Goal: Communication & Community: Share content

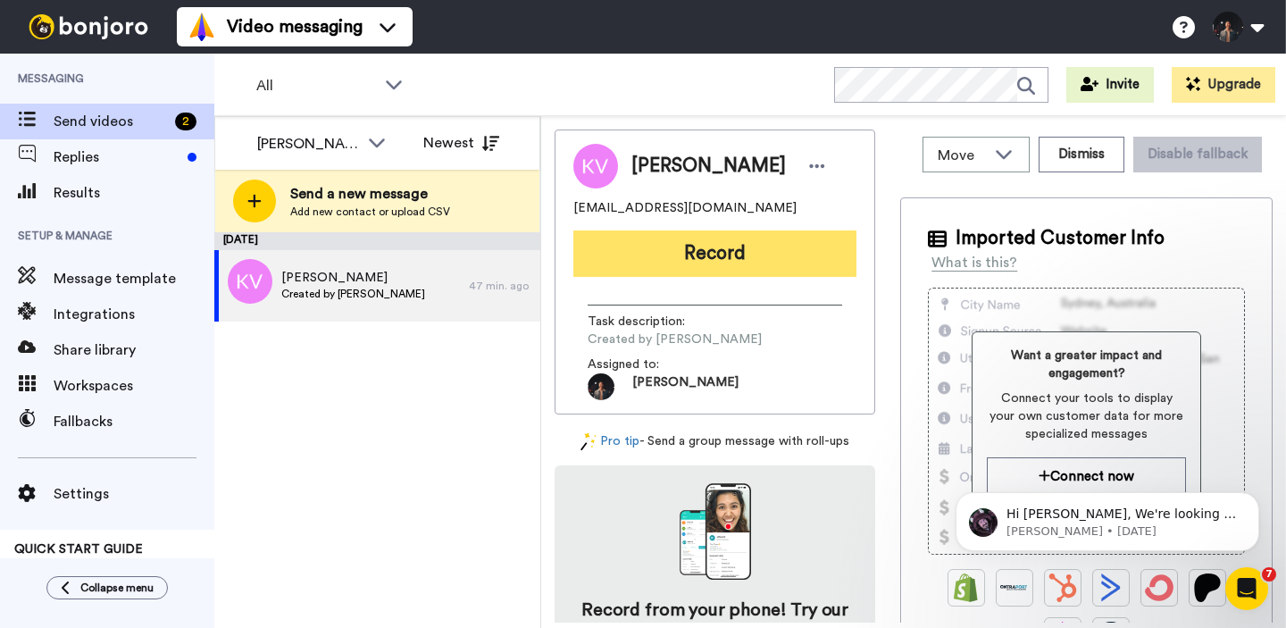
click at [745, 249] on button "Record" at bounding box center [714, 253] width 283 height 46
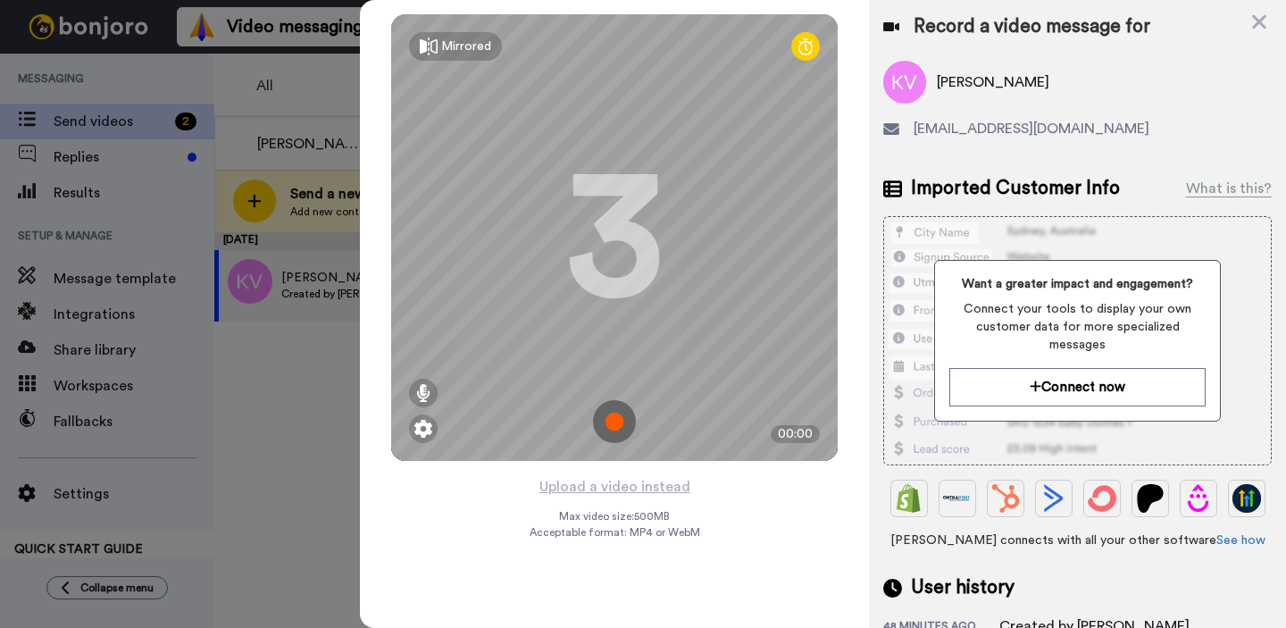
click at [616, 410] on img at bounding box center [614, 421] width 43 height 43
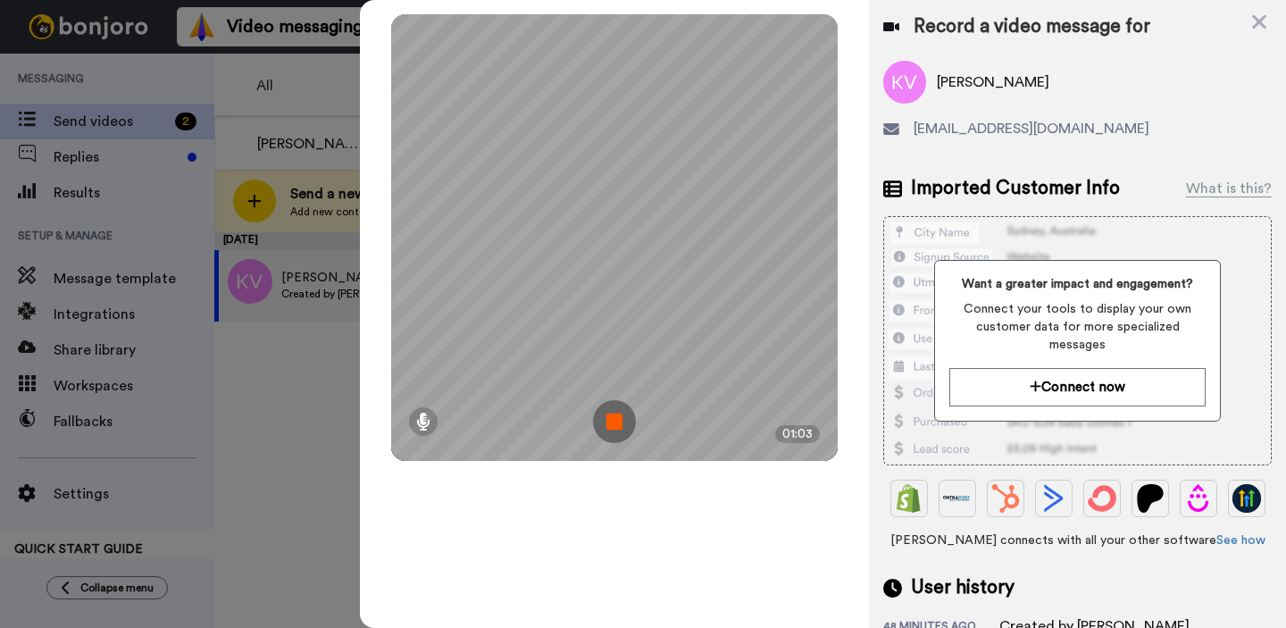
click at [614, 423] on img at bounding box center [614, 421] width 43 height 43
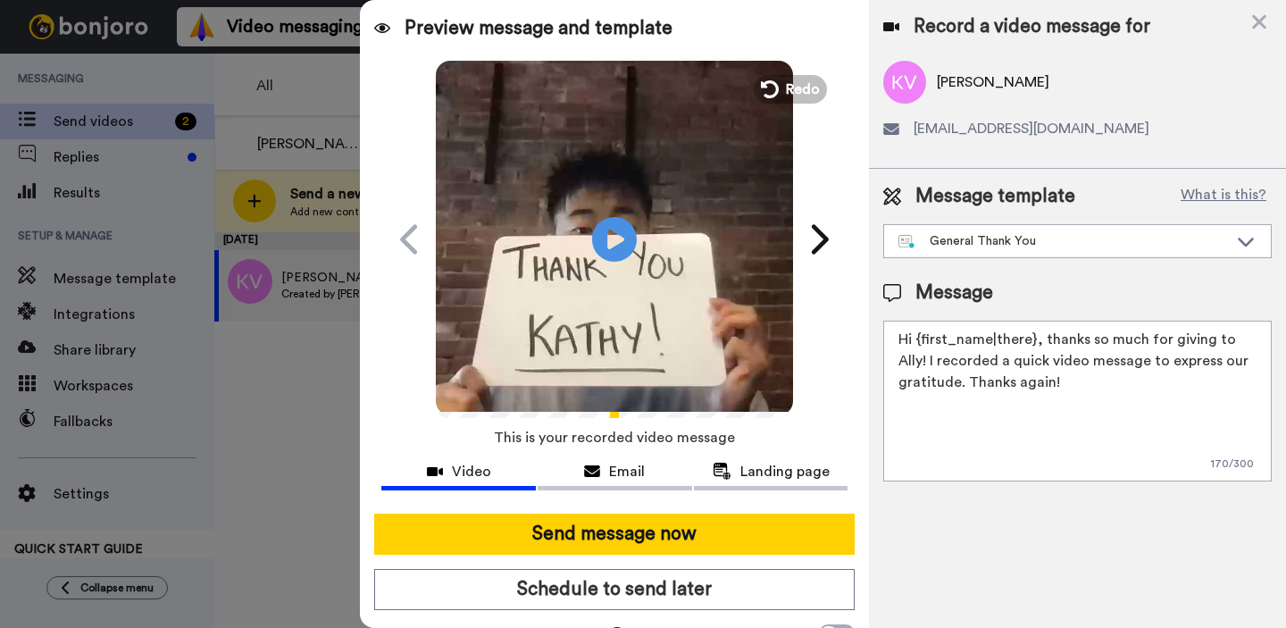
click at [638, 313] on video at bounding box center [614, 236] width 357 height 357
click at [568, 283] on video at bounding box center [614, 236] width 357 height 357
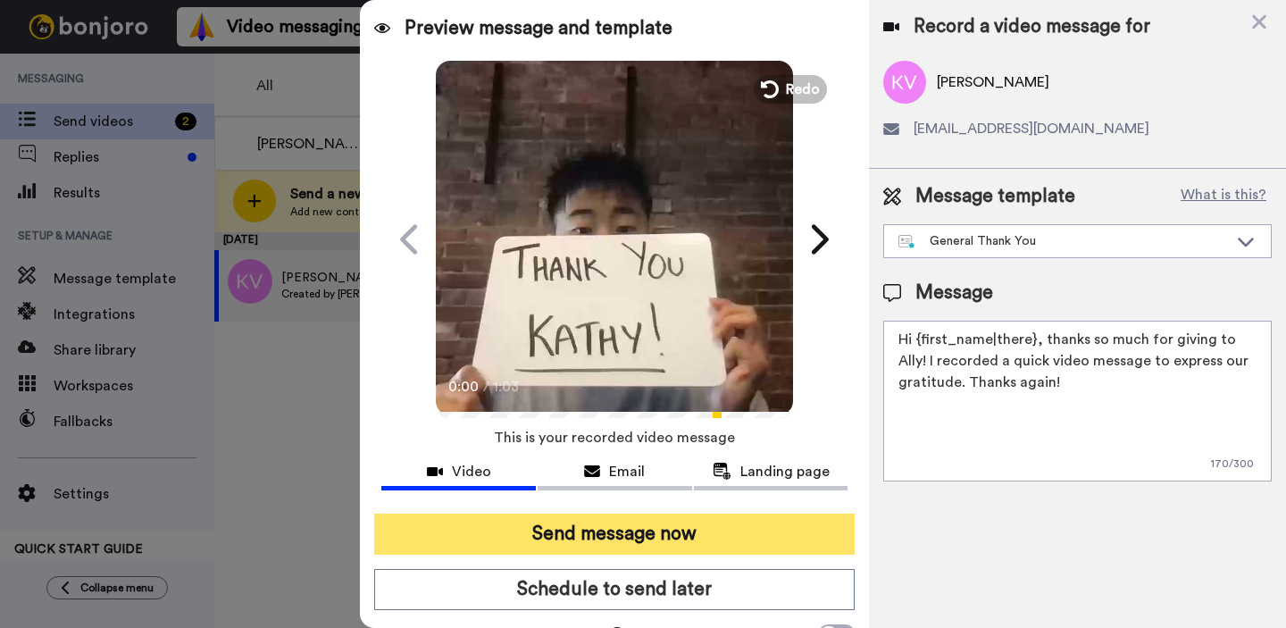
click at [551, 525] on button "Send message now" at bounding box center [614, 533] width 480 height 41
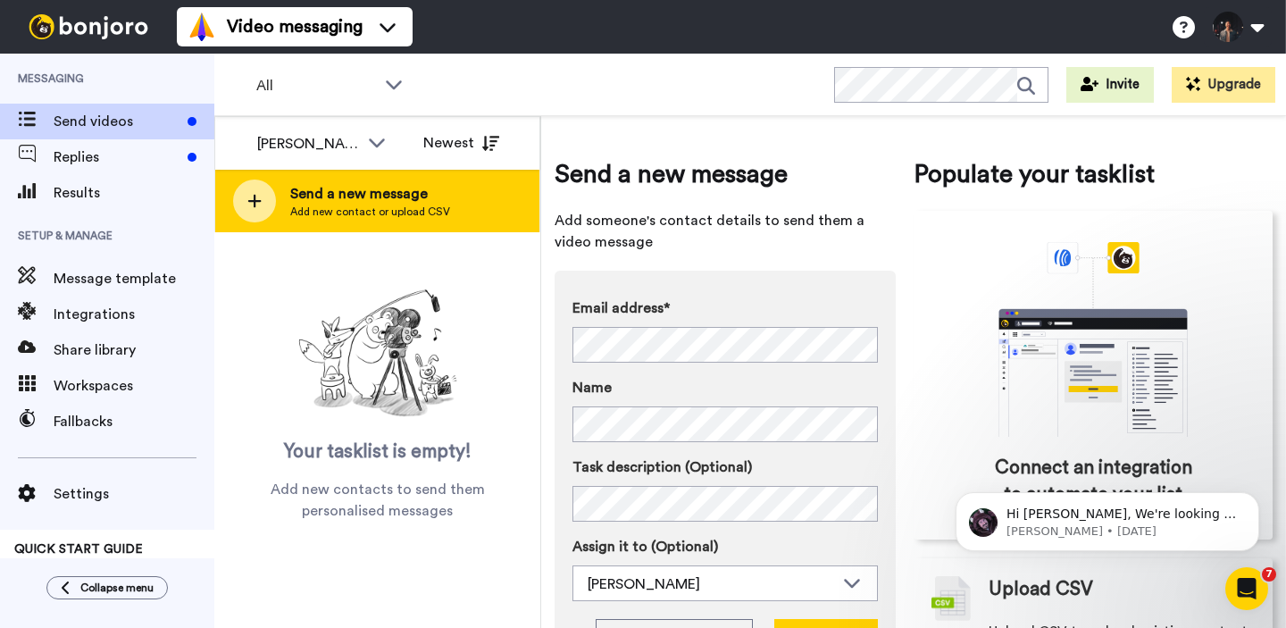
click at [466, 198] on div "Send a new message Add new contact or upload CSV" at bounding box center [377, 201] width 324 height 63
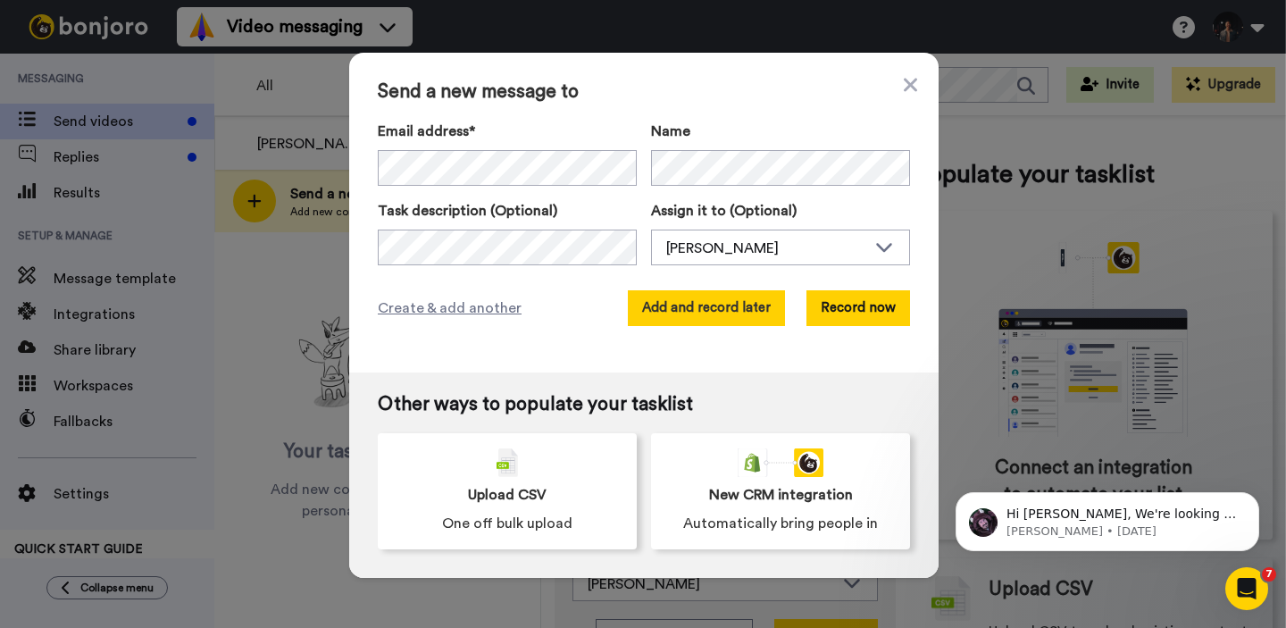
click at [738, 312] on button "Add and record later" at bounding box center [706, 308] width 157 height 36
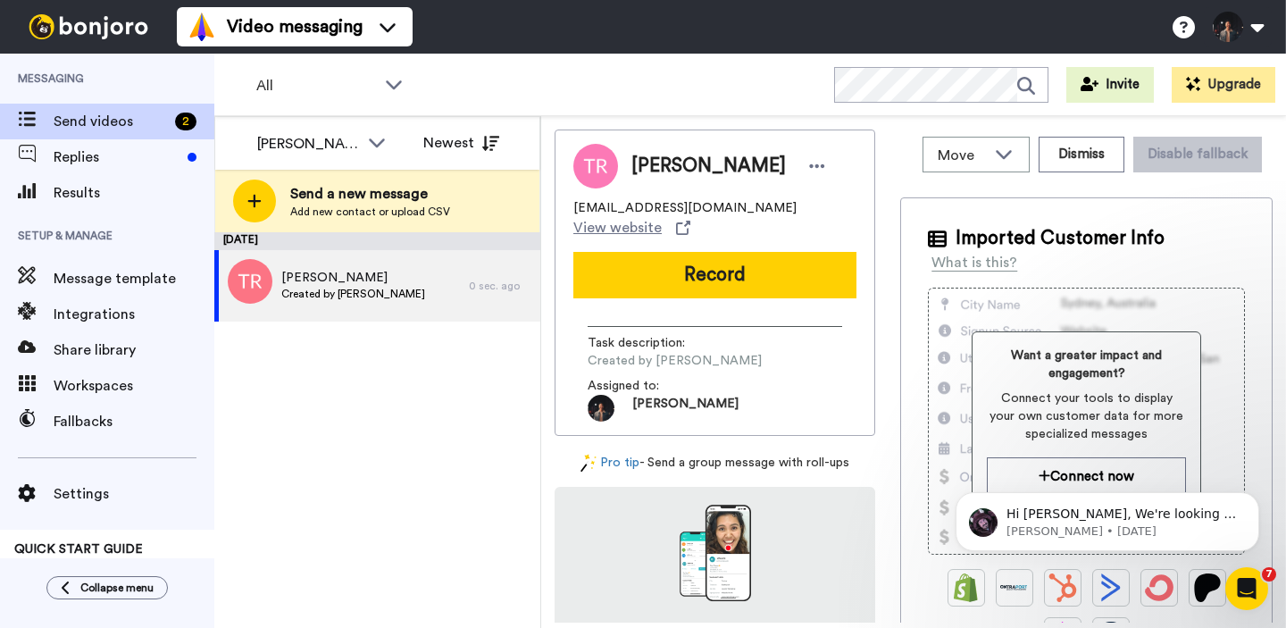
click at [731, 288] on div "Tara Reitmeier treitmeier@telus.net View website Record Task description : Crea…" at bounding box center [714, 282] width 321 height 306
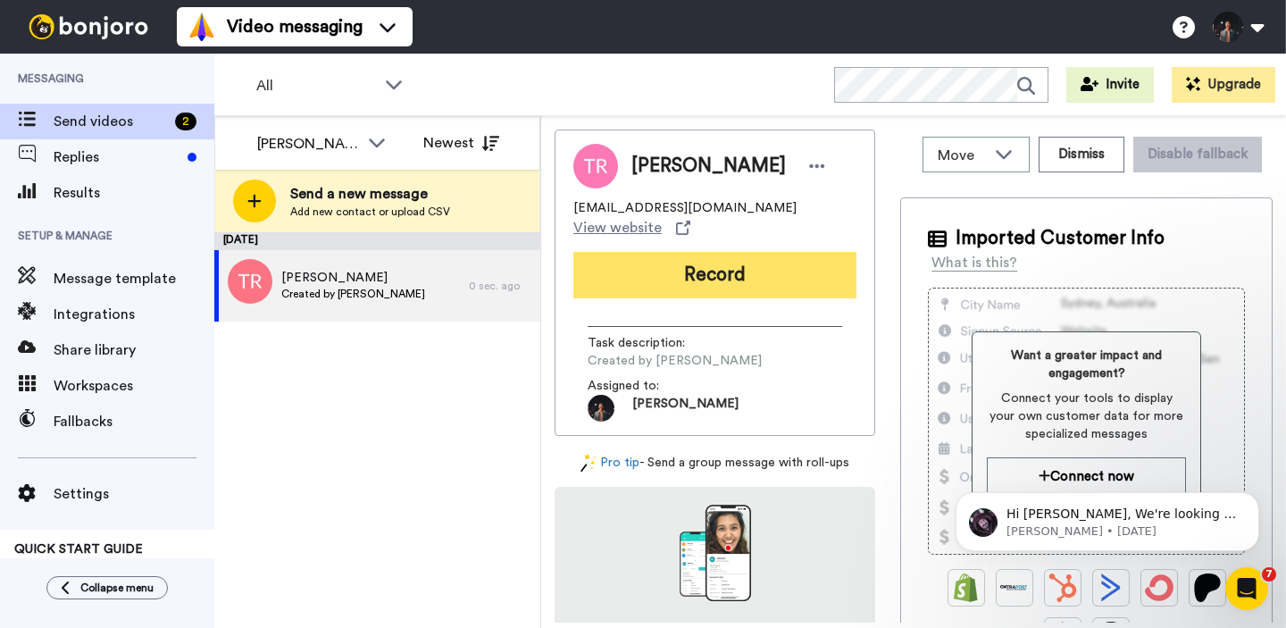
click at [728, 252] on button "Record" at bounding box center [714, 275] width 283 height 46
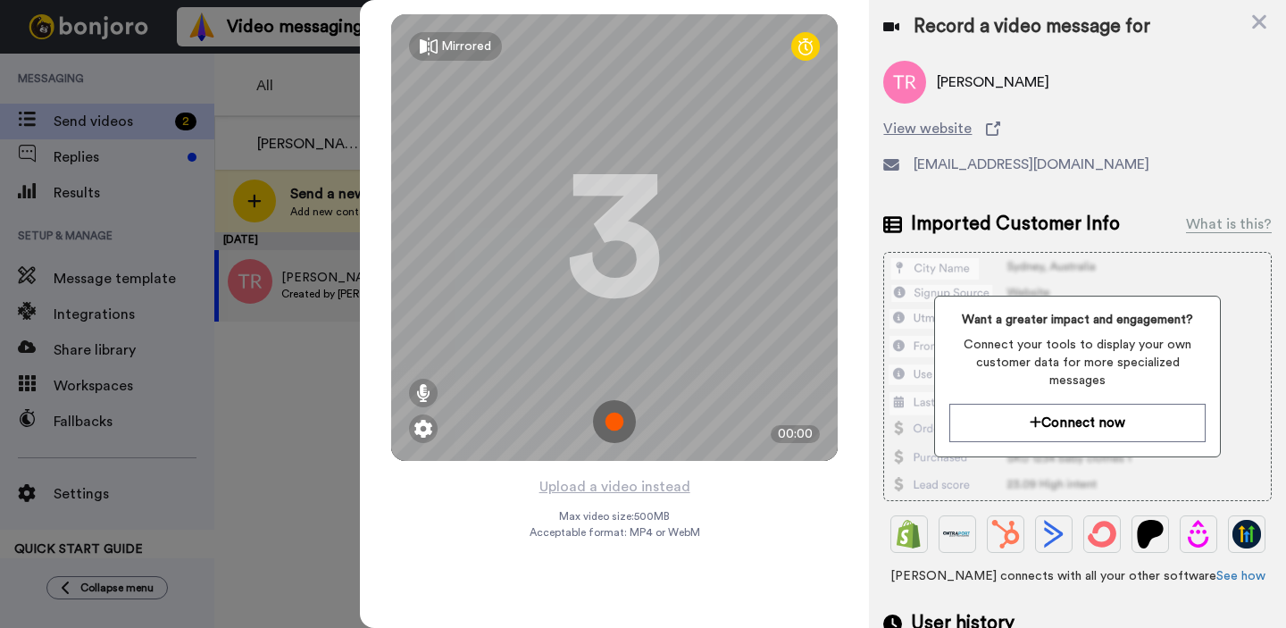
click at [600, 420] on img at bounding box center [614, 421] width 43 height 43
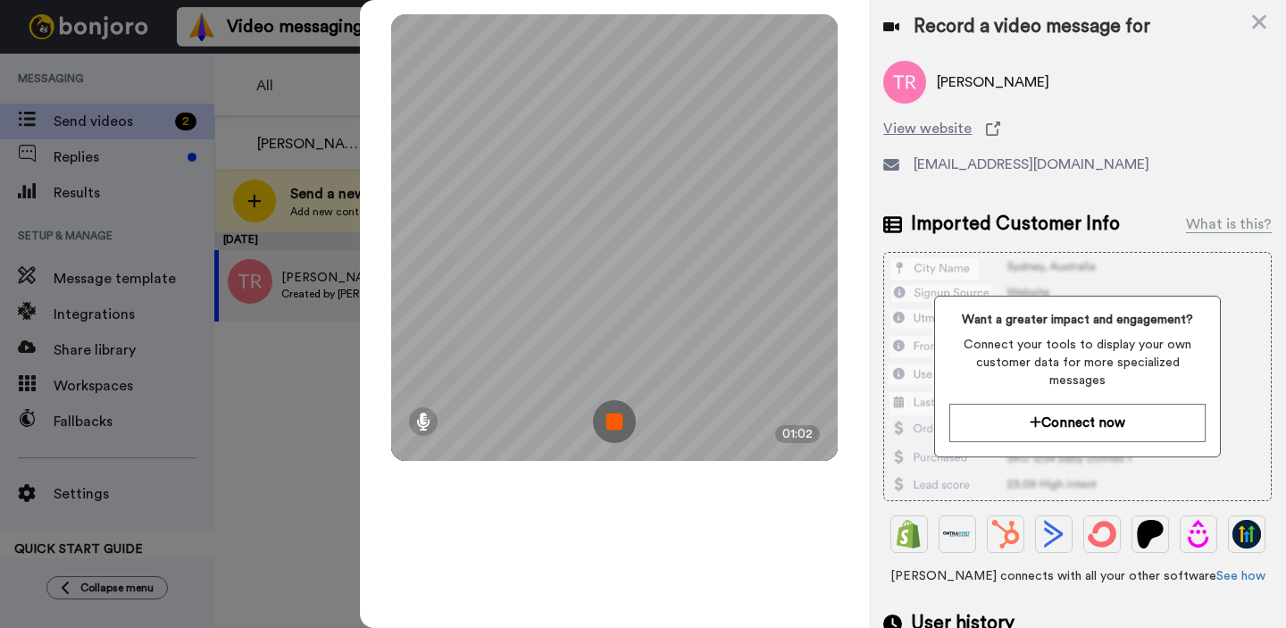
click at [604, 410] on img at bounding box center [614, 421] width 43 height 43
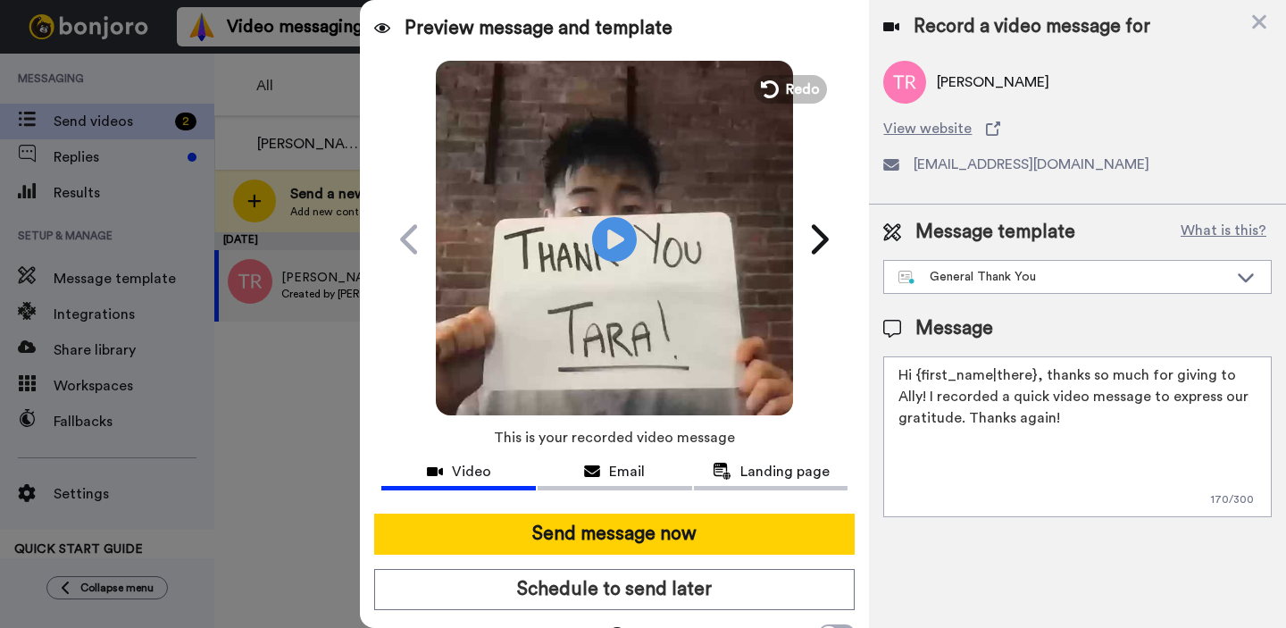
click at [660, 242] on video at bounding box center [614, 236] width 357 height 357
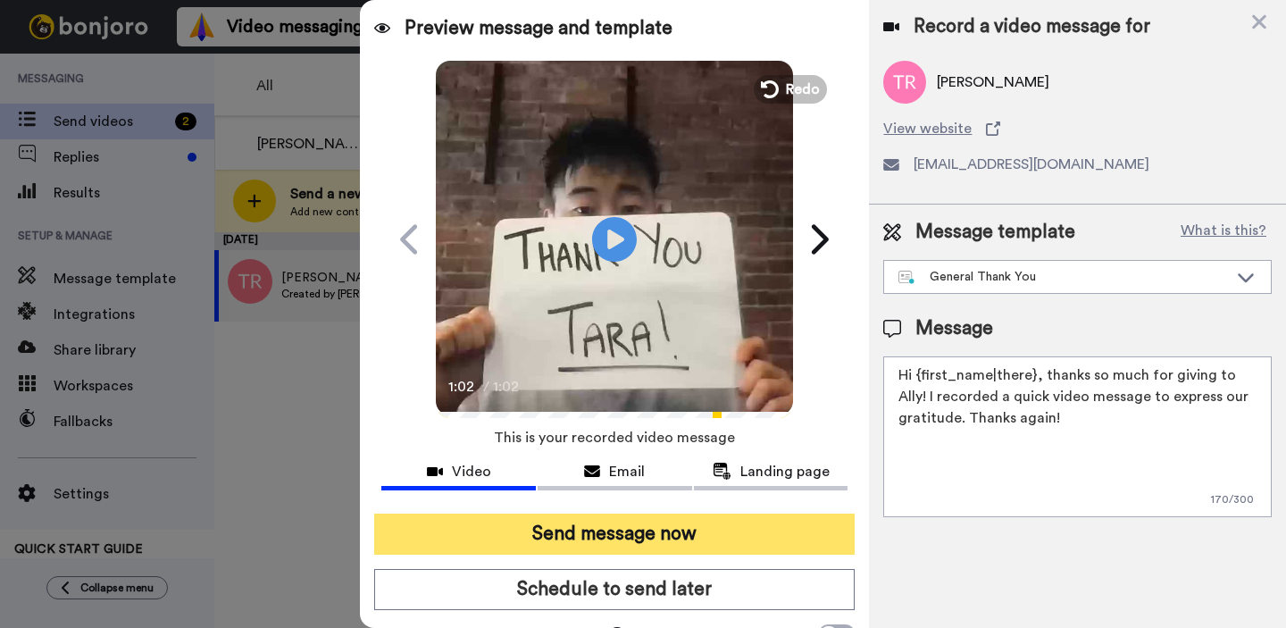
click at [779, 527] on button "Send message now" at bounding box center [614, 533] width 480 height 41
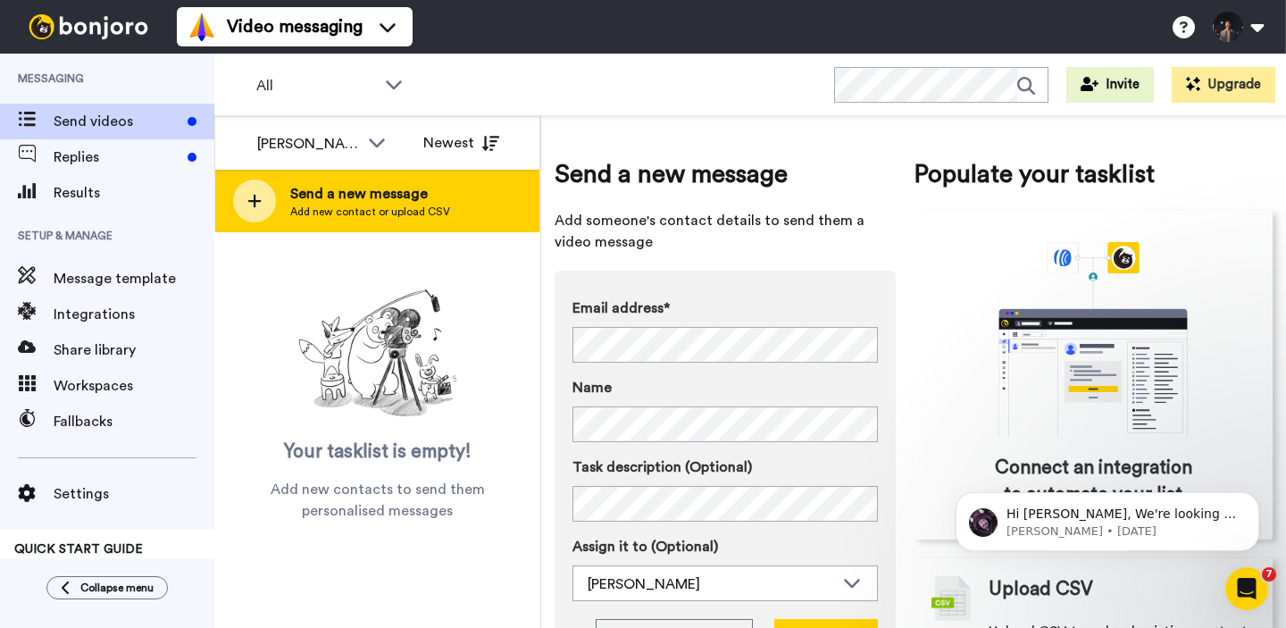
click at [461, 200] on div "Send a new message Add new contact or upload CSV" at bounding box center [377, 201] width 324 height 63
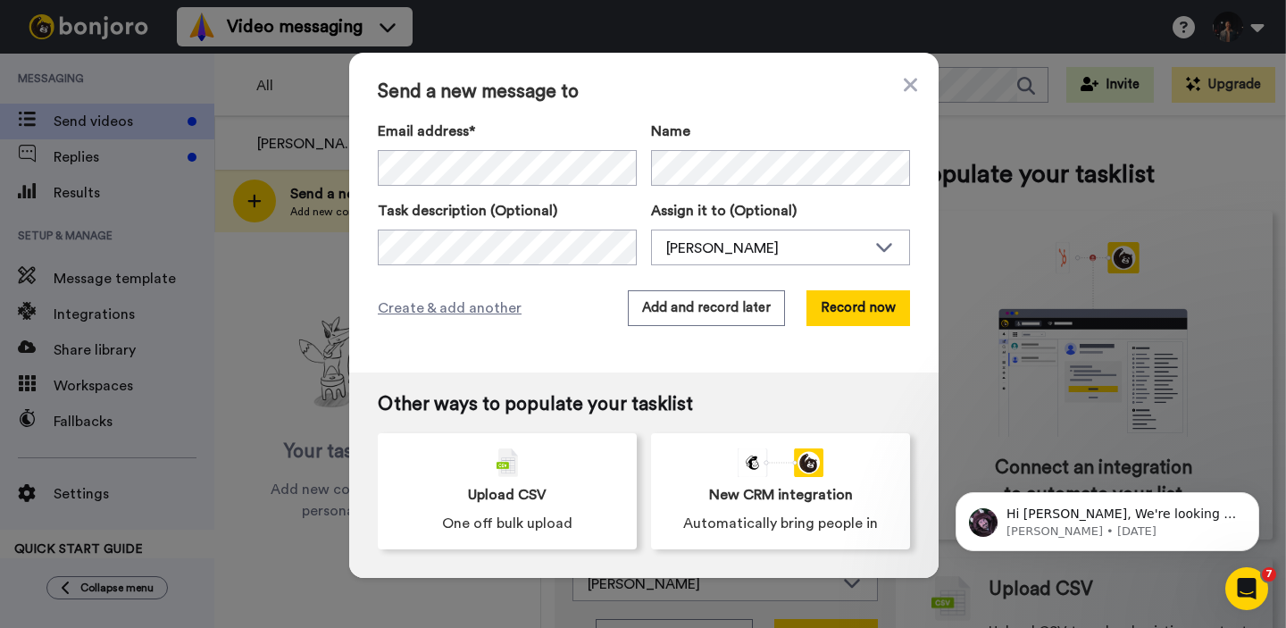
click at [640, 100] on span "Send a new message to" at bounding box center [644, 91] width 532 height 21
click at [756, 314] on button "Add and record later" at bounding box center [706, 308] width 157 height 36
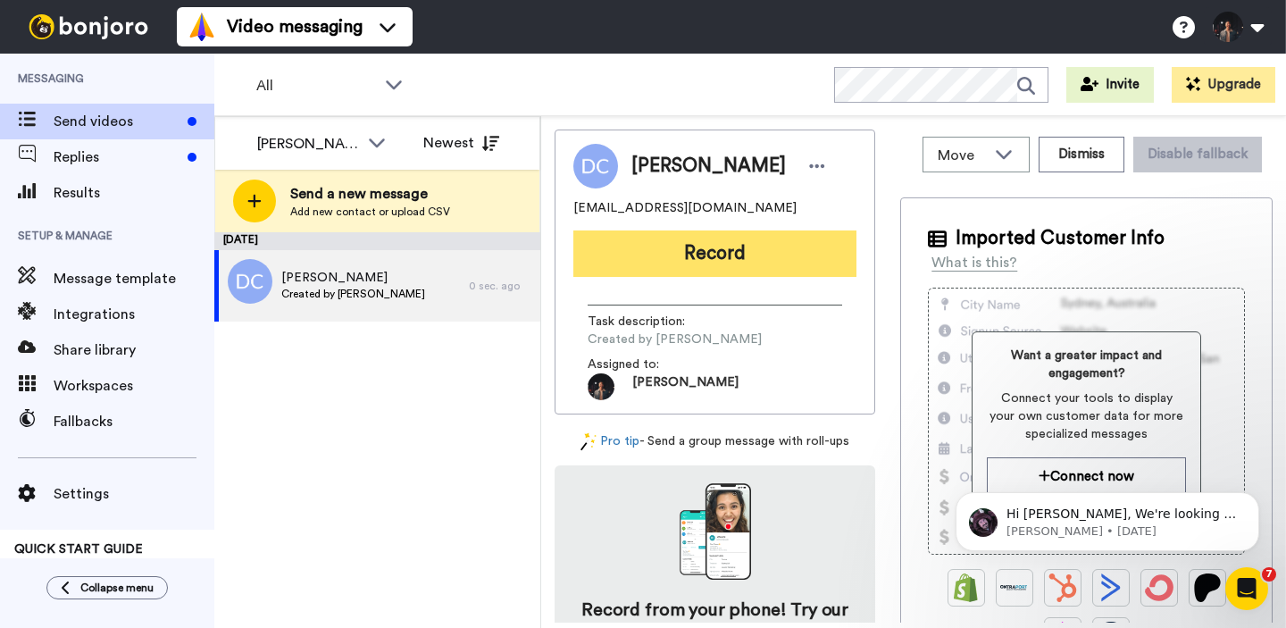
click at [738, 251] on button "Record" at bounding box center [714, 253] width 283 height 46
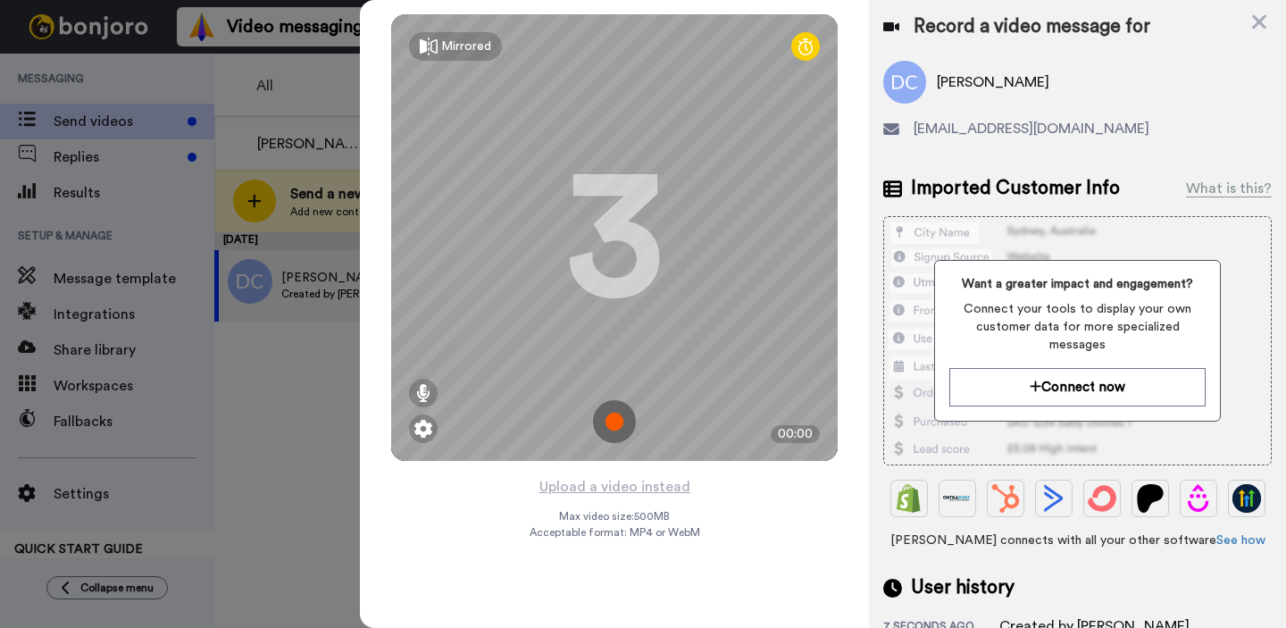
click at [604, 402] on img at bounding box center [614, 421] width 43 height 43
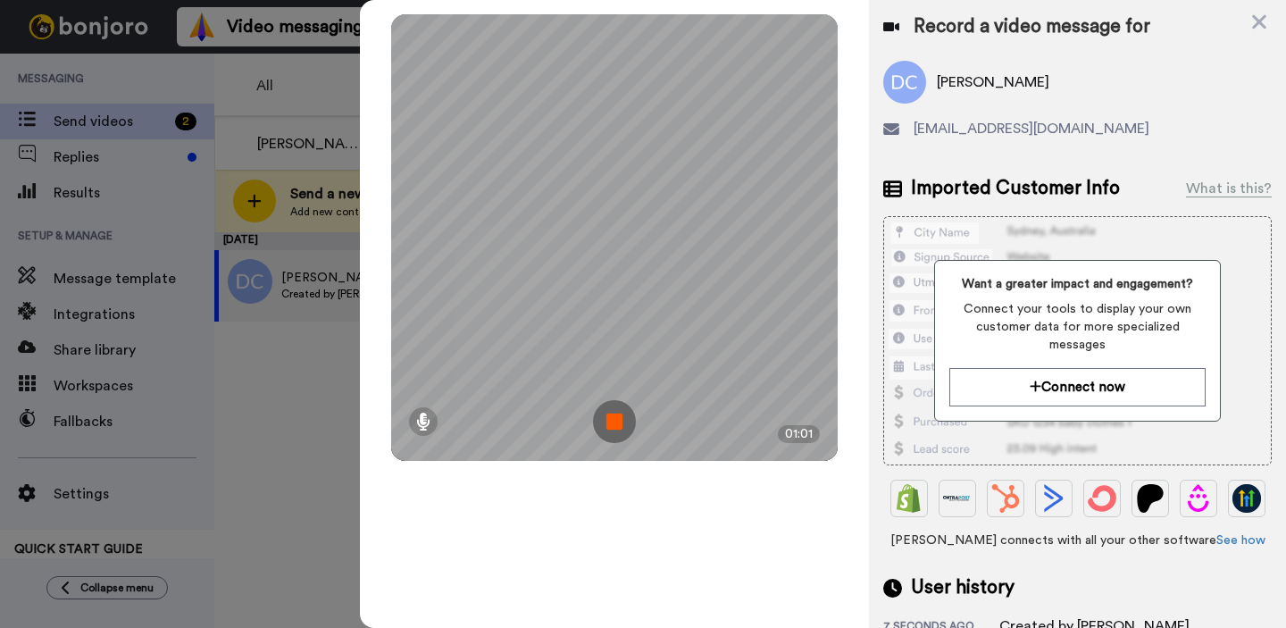
click at [612, 418] on img at bounding box center [614, 421] width 43 height 43
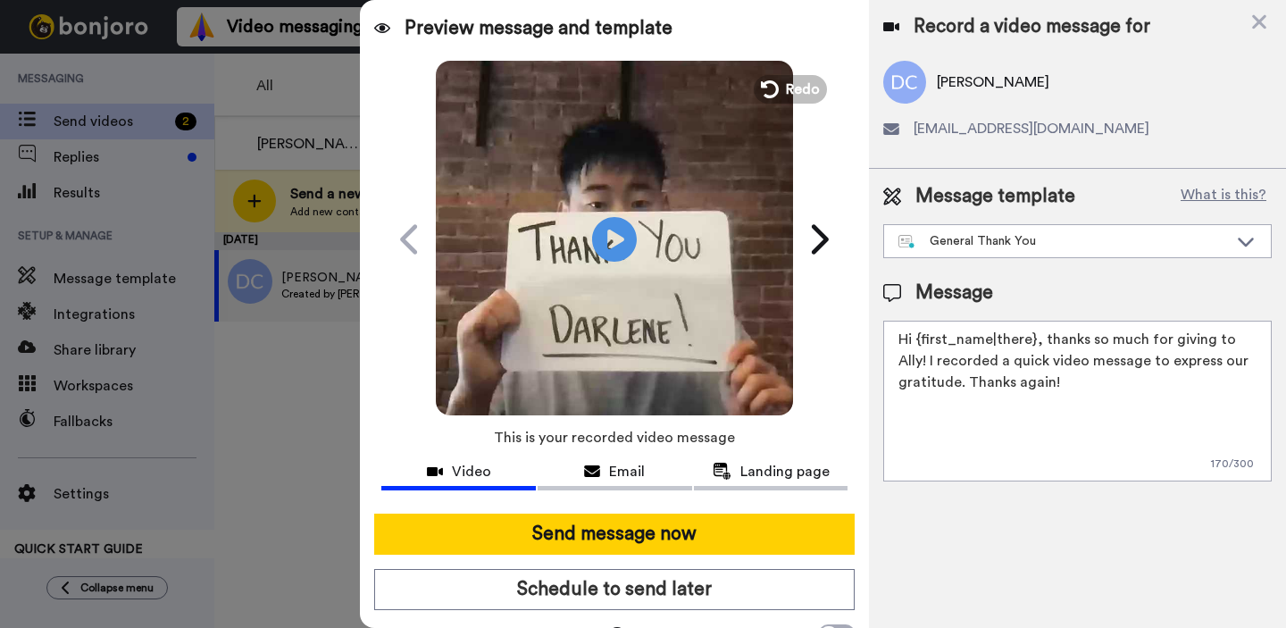
click at [657, 196] on video at bounding box center [614, 236] width 357 height 357
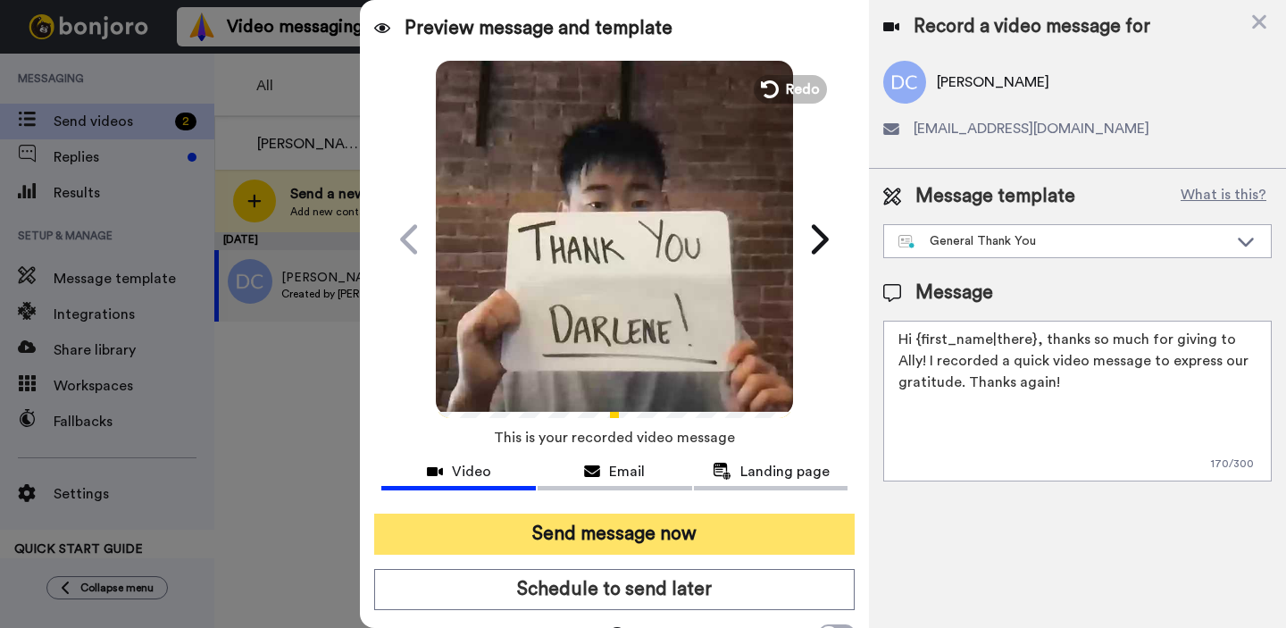
click at [634, 545] on button "Send message now" at bounding box center [614, 533] width 480 height 41
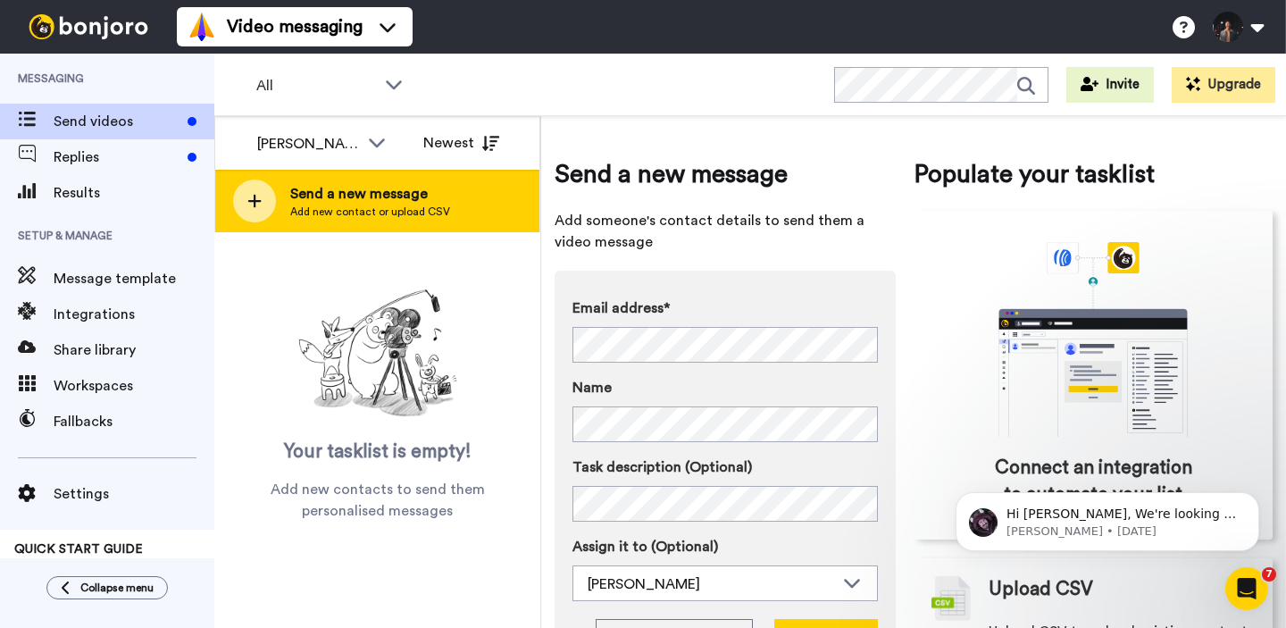
click at [387, 220] on div "Send a new message Add new contact or upload CSV" at bounding box center [377, 201] width 324 height 63
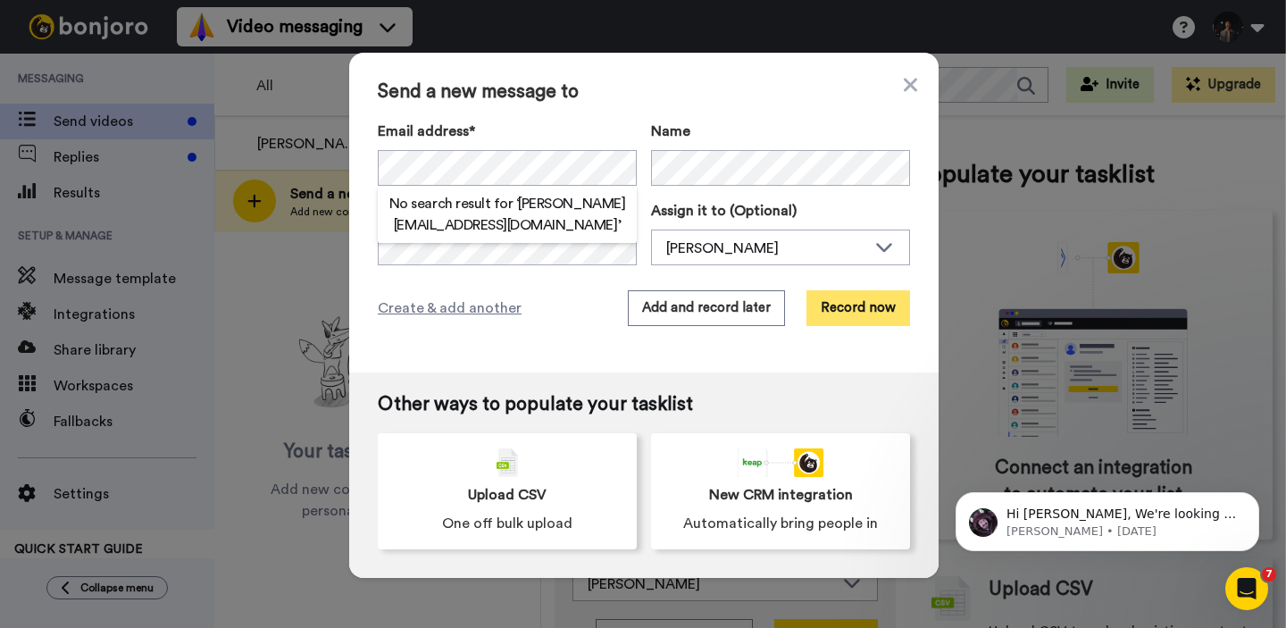
click at [850, 317] on button "Record now" at bounding box center [858, 308] width 104 height 36
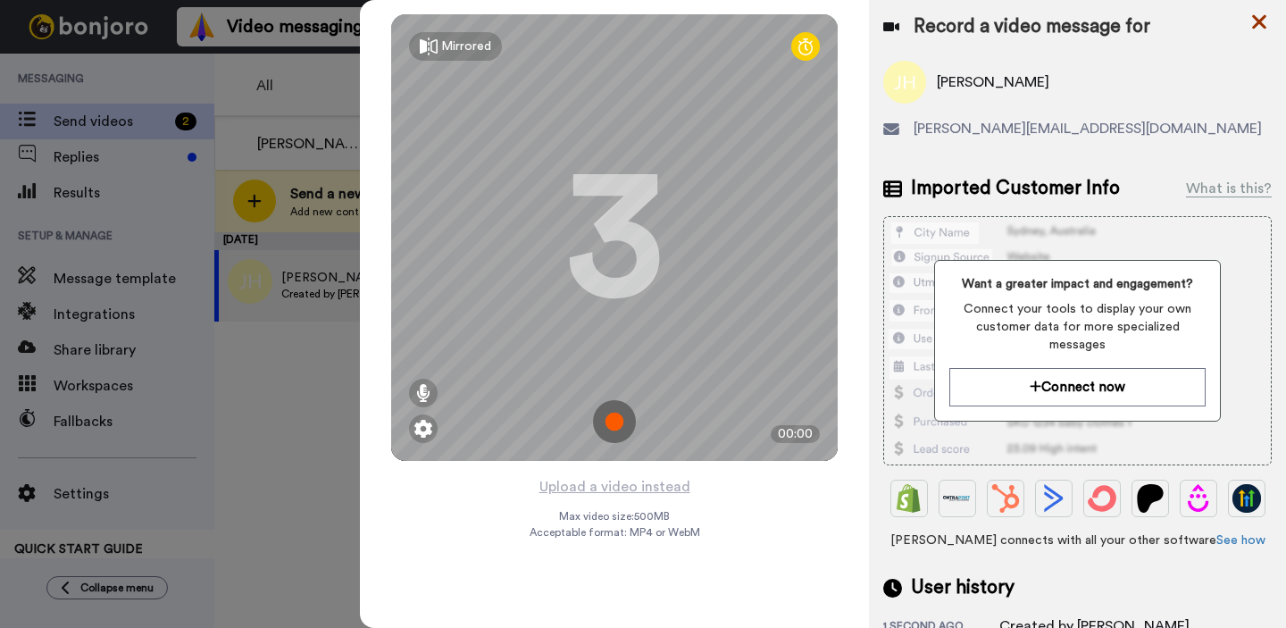
click at [1263, 27] on icon at bounding box center [1259, 22] width 14 height 14
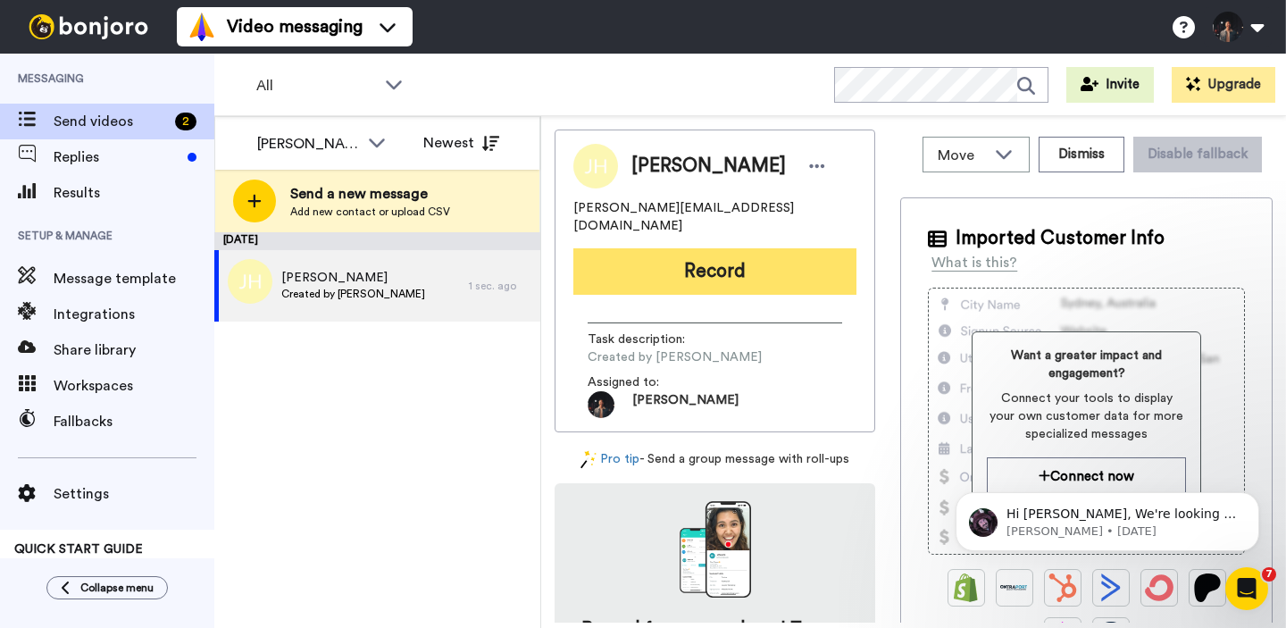
click at [725, 254] on button "Record" at bounding box center [714, 271] width 283 height 46
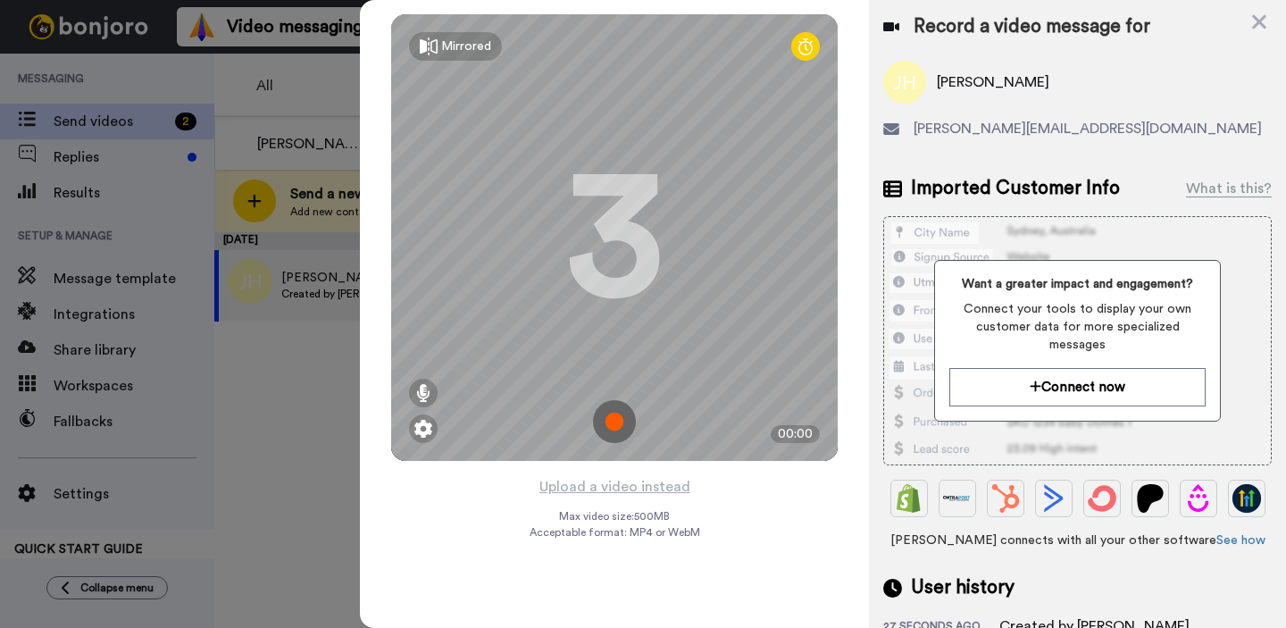
click at [609, 425] on img at bounding box center [614, 421] width 43 height 43
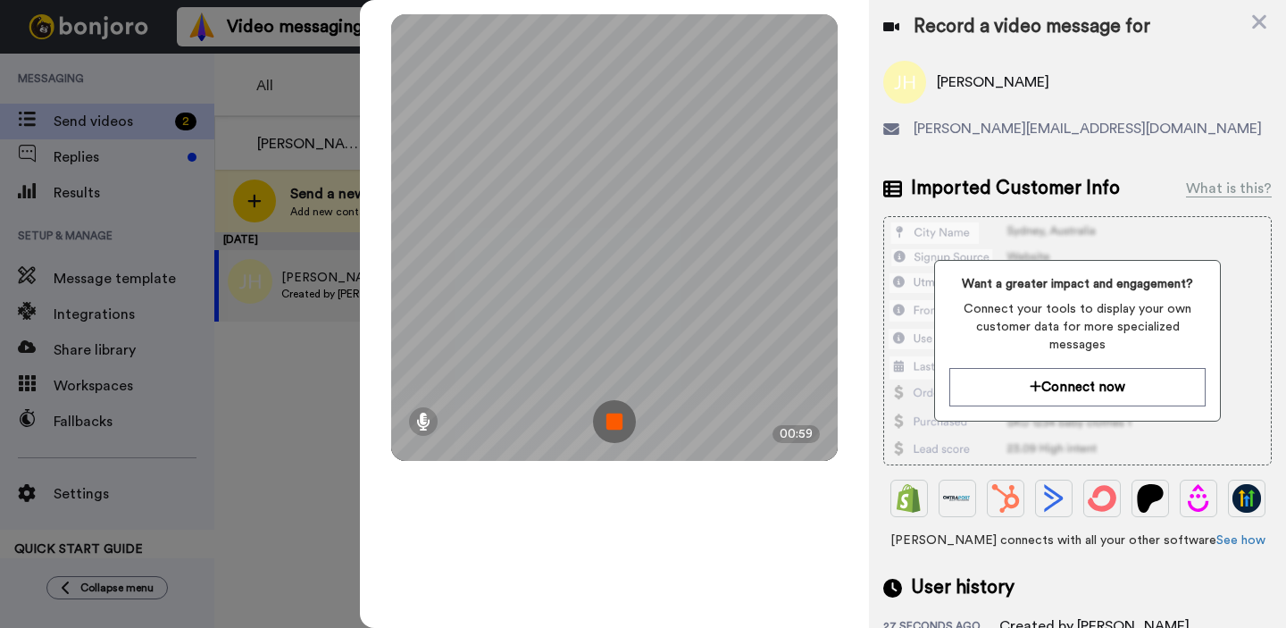
click at [609, 425] on img at bounding box center [614, 421] width 43 height 43
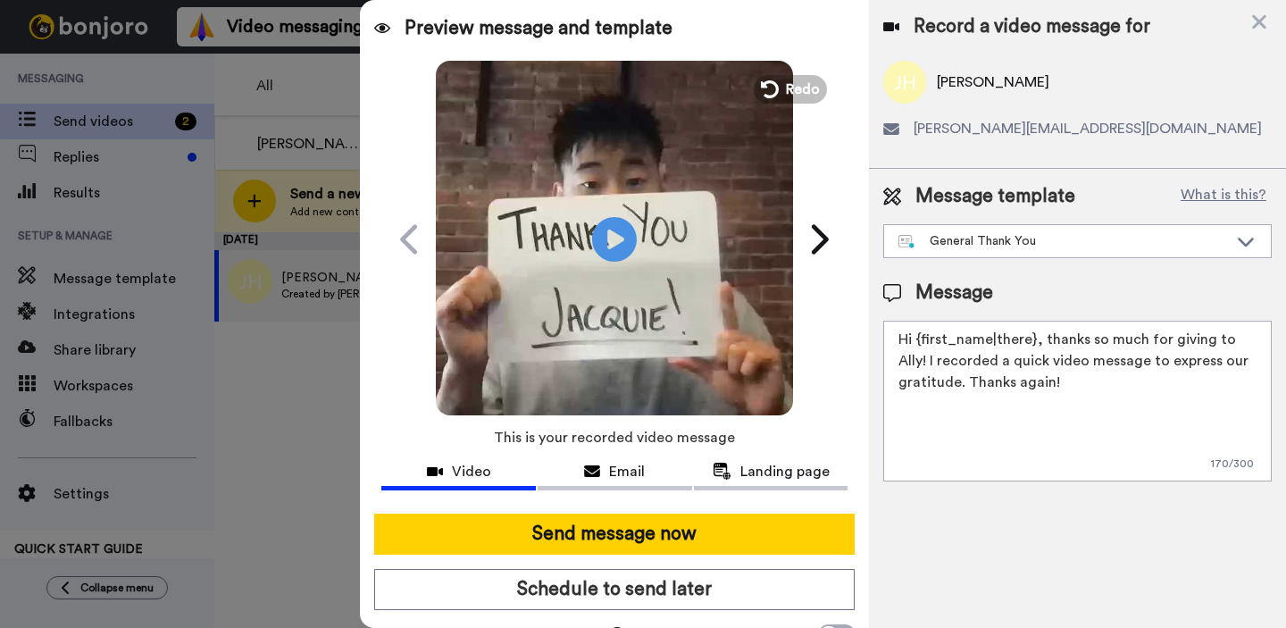
click at [639, 244] on video at bounding box center [614, 236] width 357 height 357
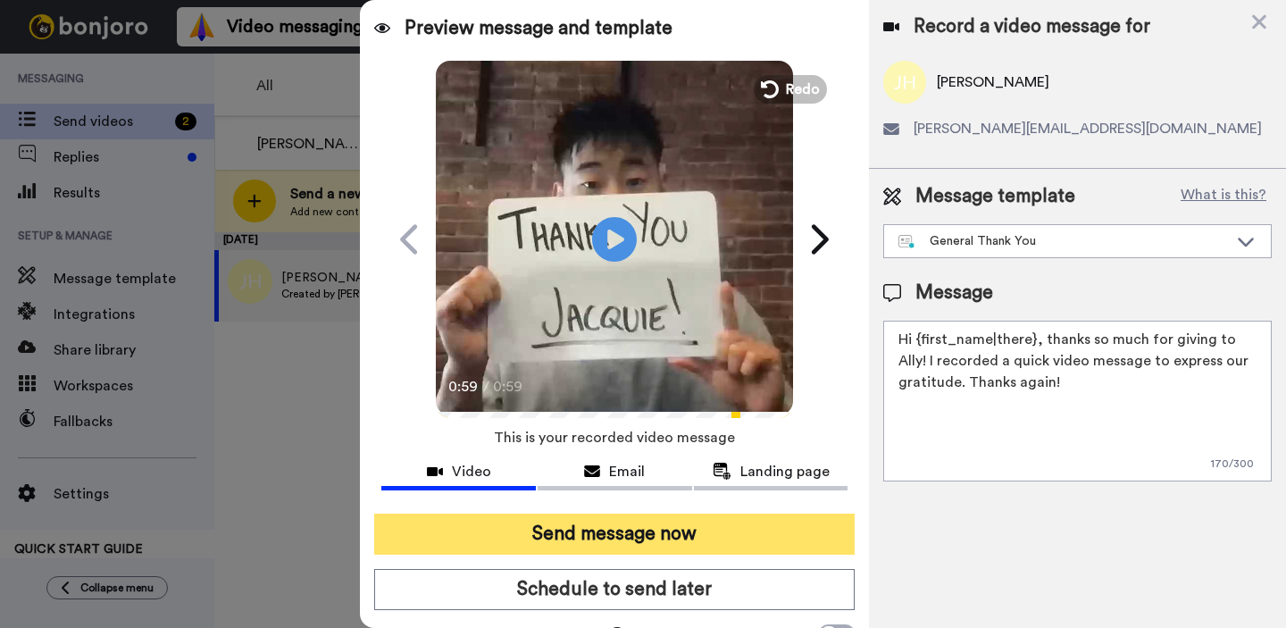
click at [807, 532] on button "Send message now" at bounding box center [614, 533] width 480 height 41
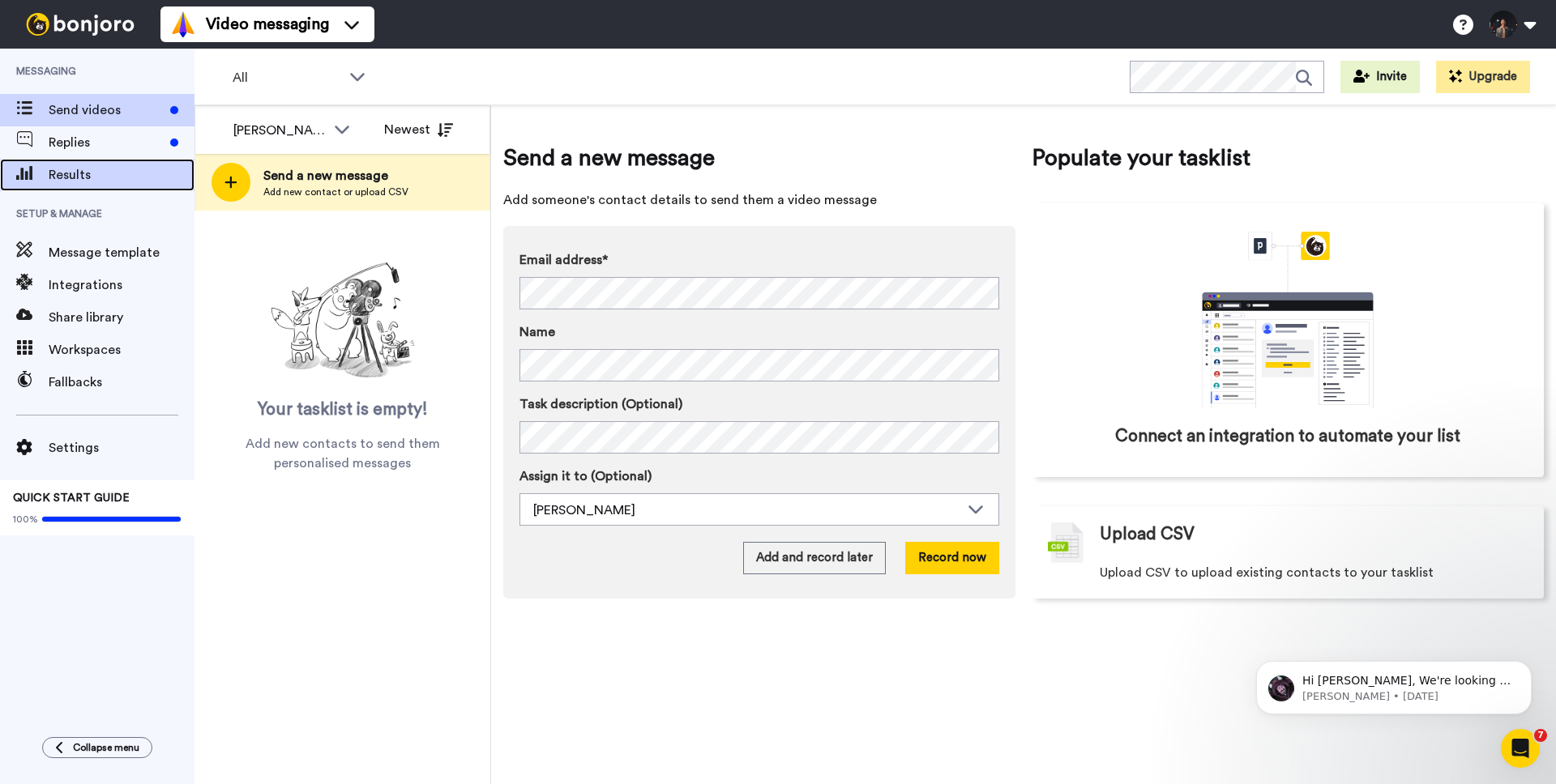
click at [91, 171] on span "Results" at bounding box center [122, 174] width 146 height 19
